Goal: Task Accomplishment & Management: Manage account settings

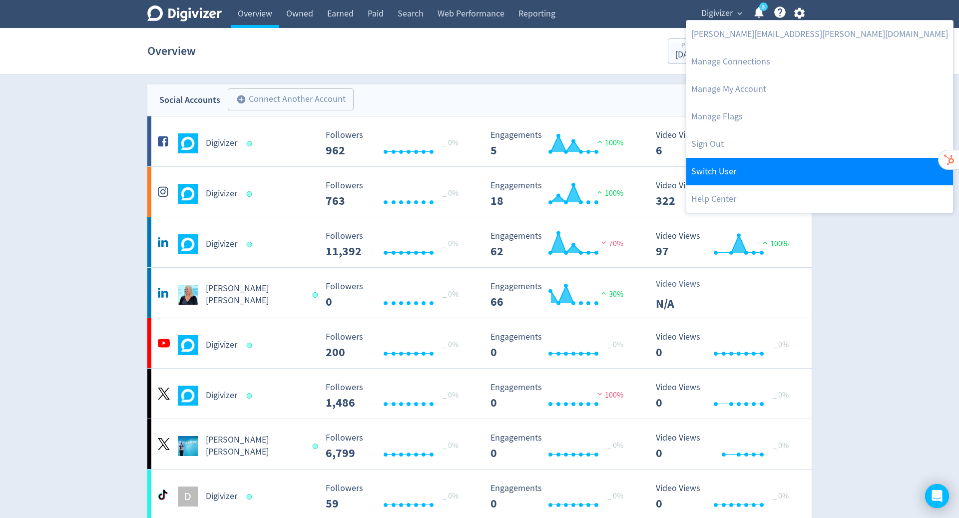
click at [761, 170] on link "Switch User" at bounding box center [819, 171] width 267 height 27
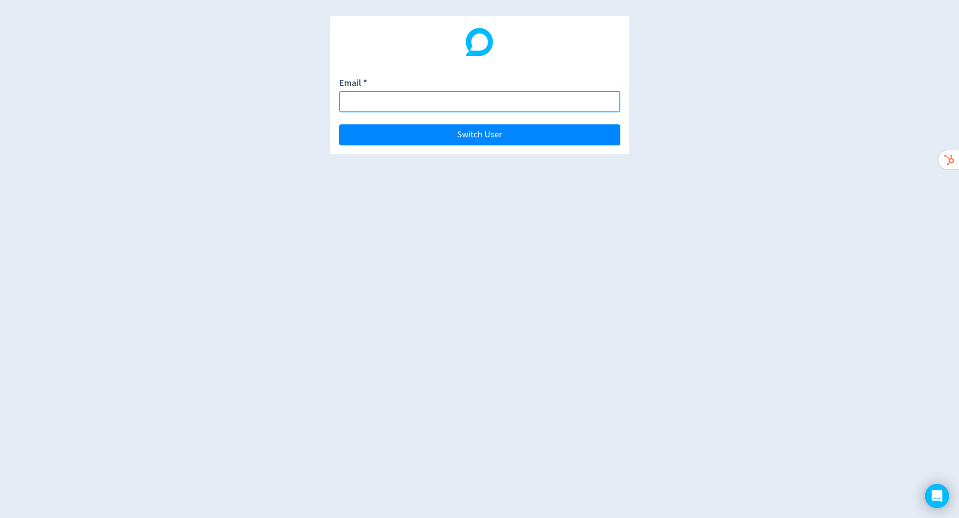
click at [414, 102] on input "Email *" at bounding box center [479, 101] width 281 height 21
paste input "[EMAIL_ADDRESS][DOMAIN_NAME]"
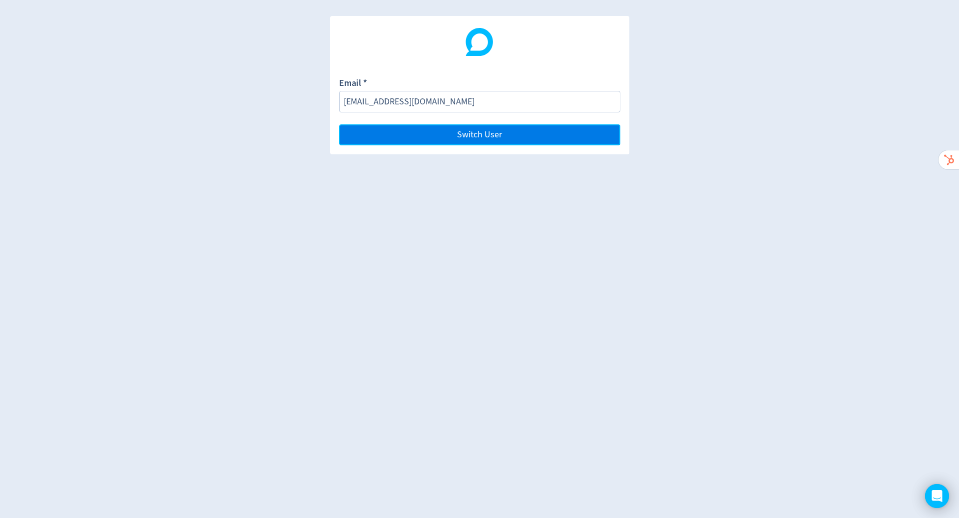
click at [443, 131] on button "Switch User" at bounding box center [479, 134] width 281 height 21
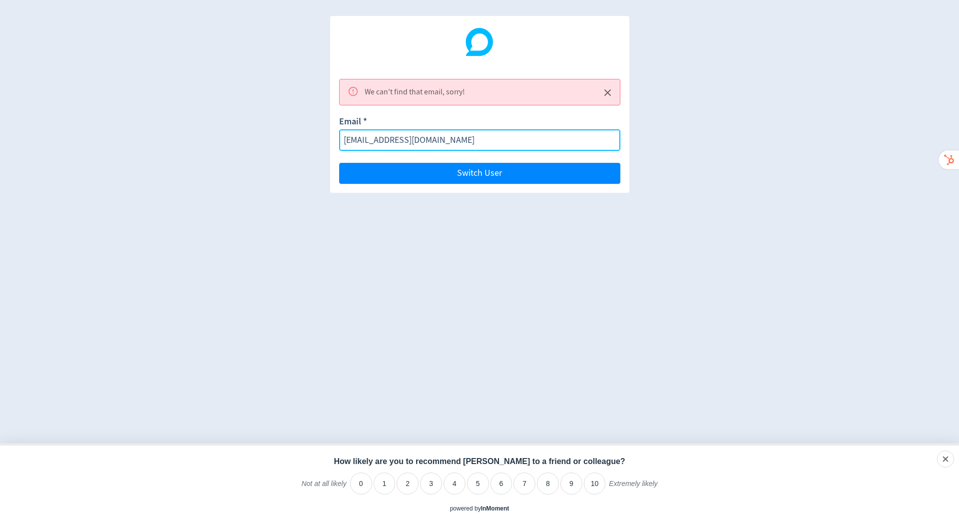
click at [465, 142] on input "[EMAIL_ADDRESS][DOMAIN_NAME]" at bounding box center [479, 139] width 281 height 21
click at [432, 137] on input "[EMAIL_ADDRESS][DOMAIN_NAME]" at bounding box center [479, 139] width 281 height 21
paste input
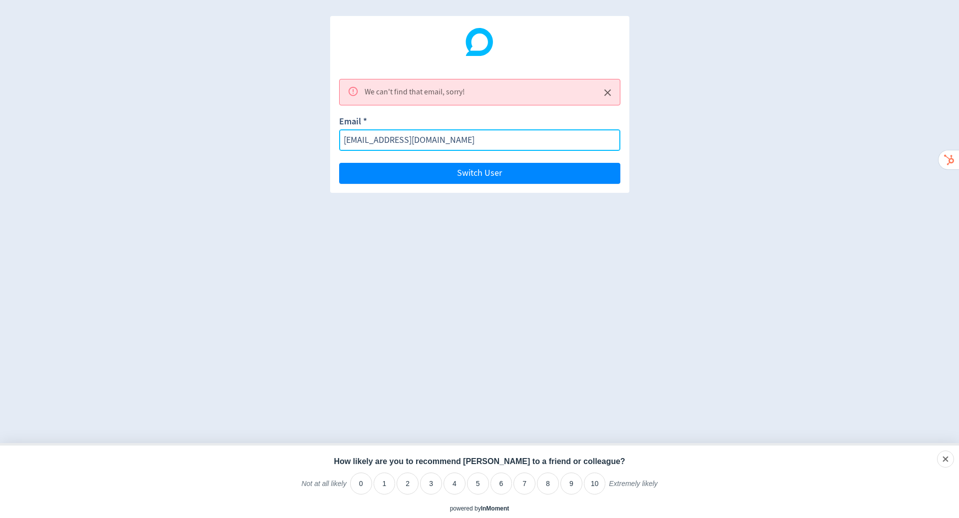
type input "[EMAIL_ADDRESS][DOMAIN_NAME]"
click at [339, 163] on button "Switch User" at bounding box center [479, 173] width 281 height 21
